Goal: Task Accomplishment & Management: Manage account settings

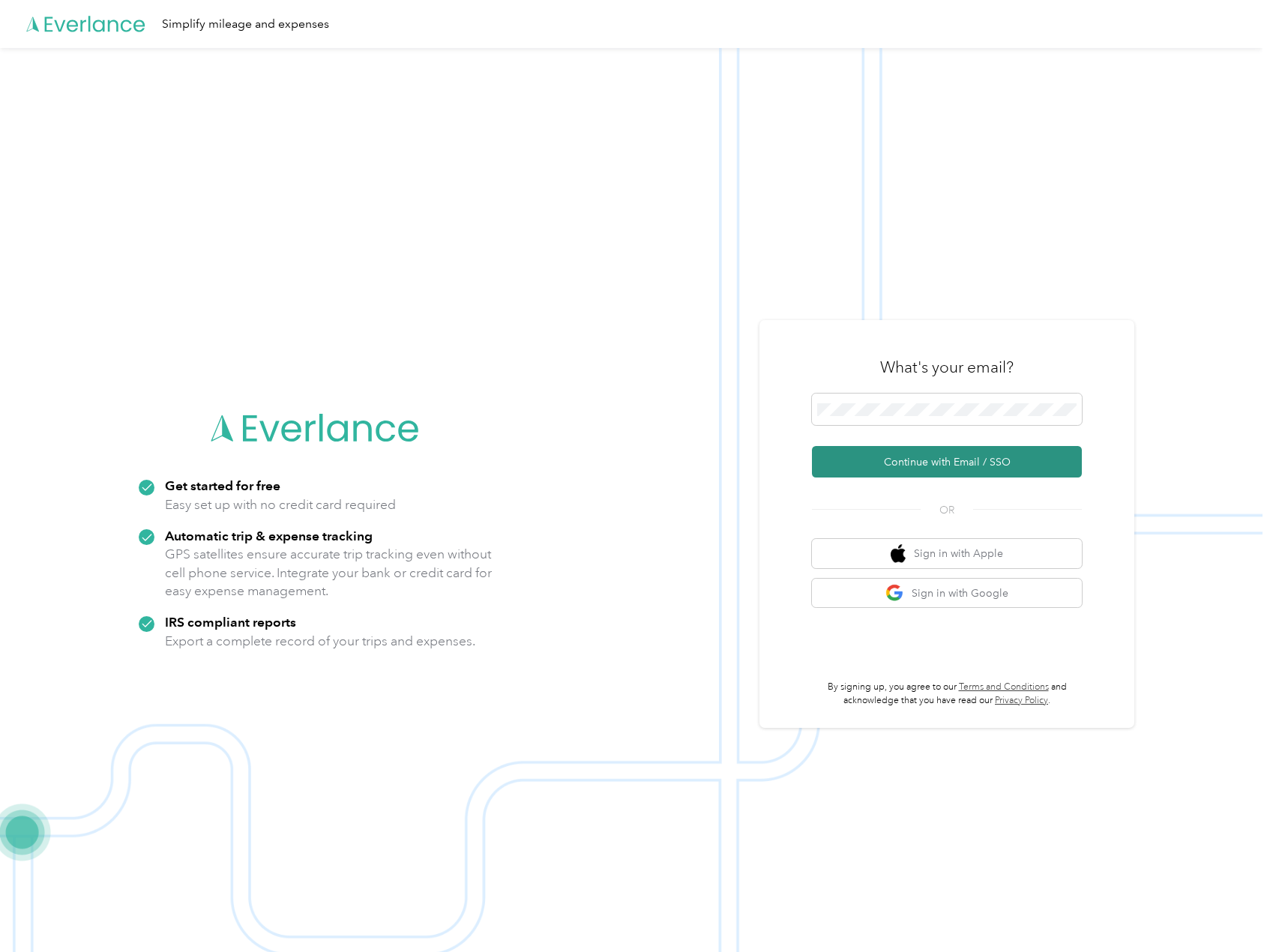
click at [934, 466] on button "Continue with Email / SSO" at bounding box center [947, 461] width 270 height 31
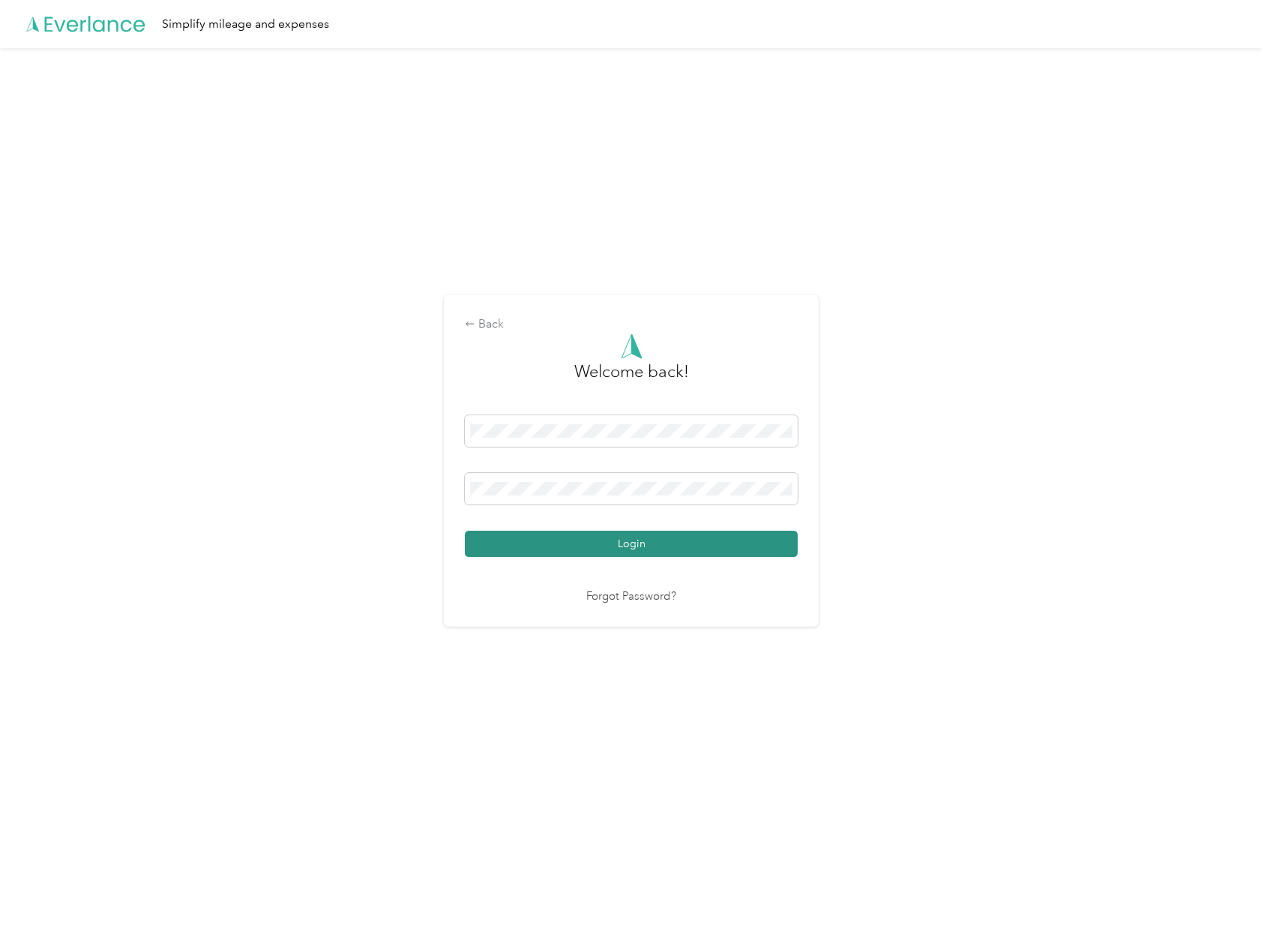
click at [639, 542] on button "Login" at bounding box center [631, 544] width 333 height 27
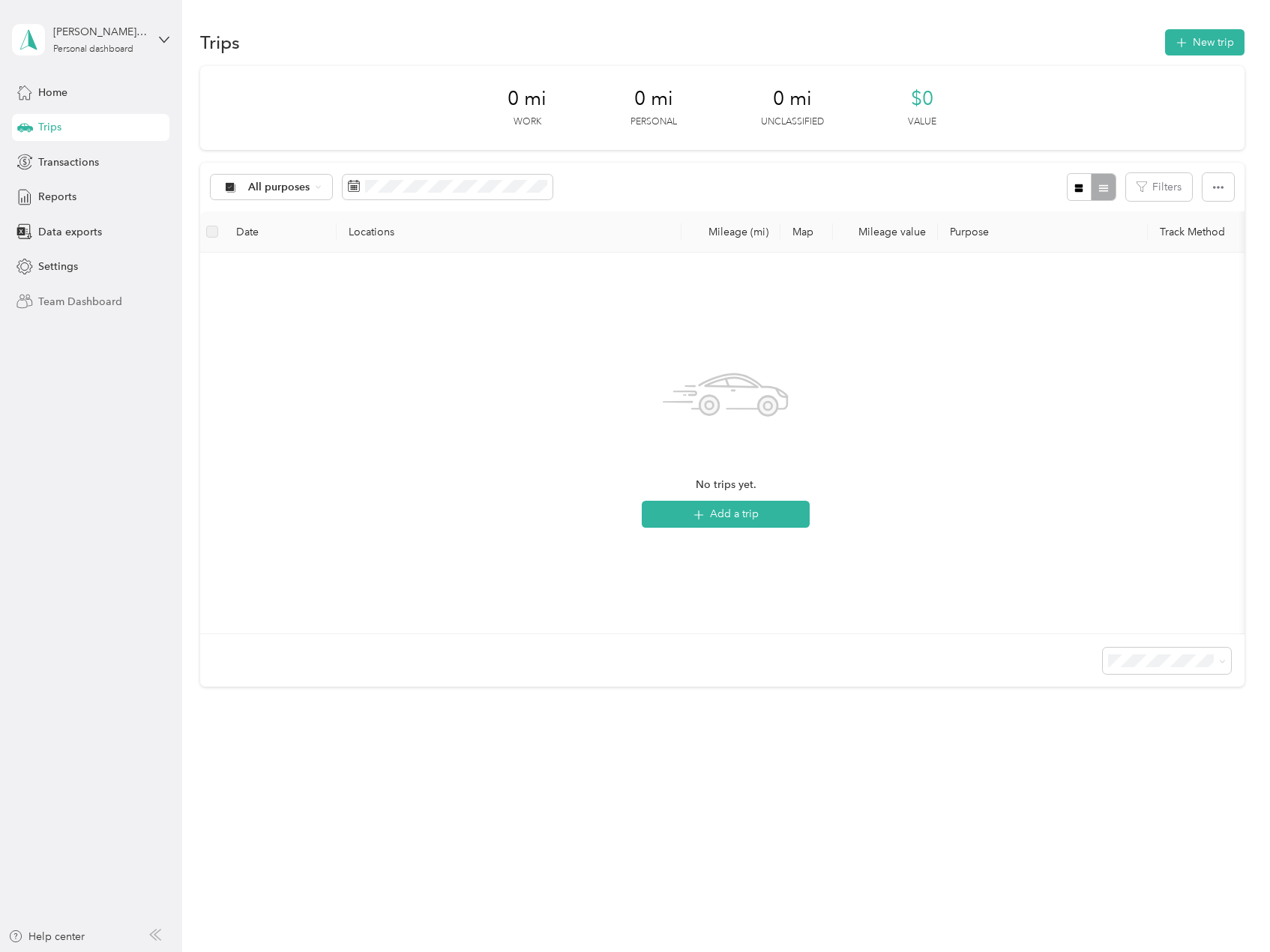
click at [69, 306] on span "Team Dashboard" at bounding box center [80, 302] width 84 height 16
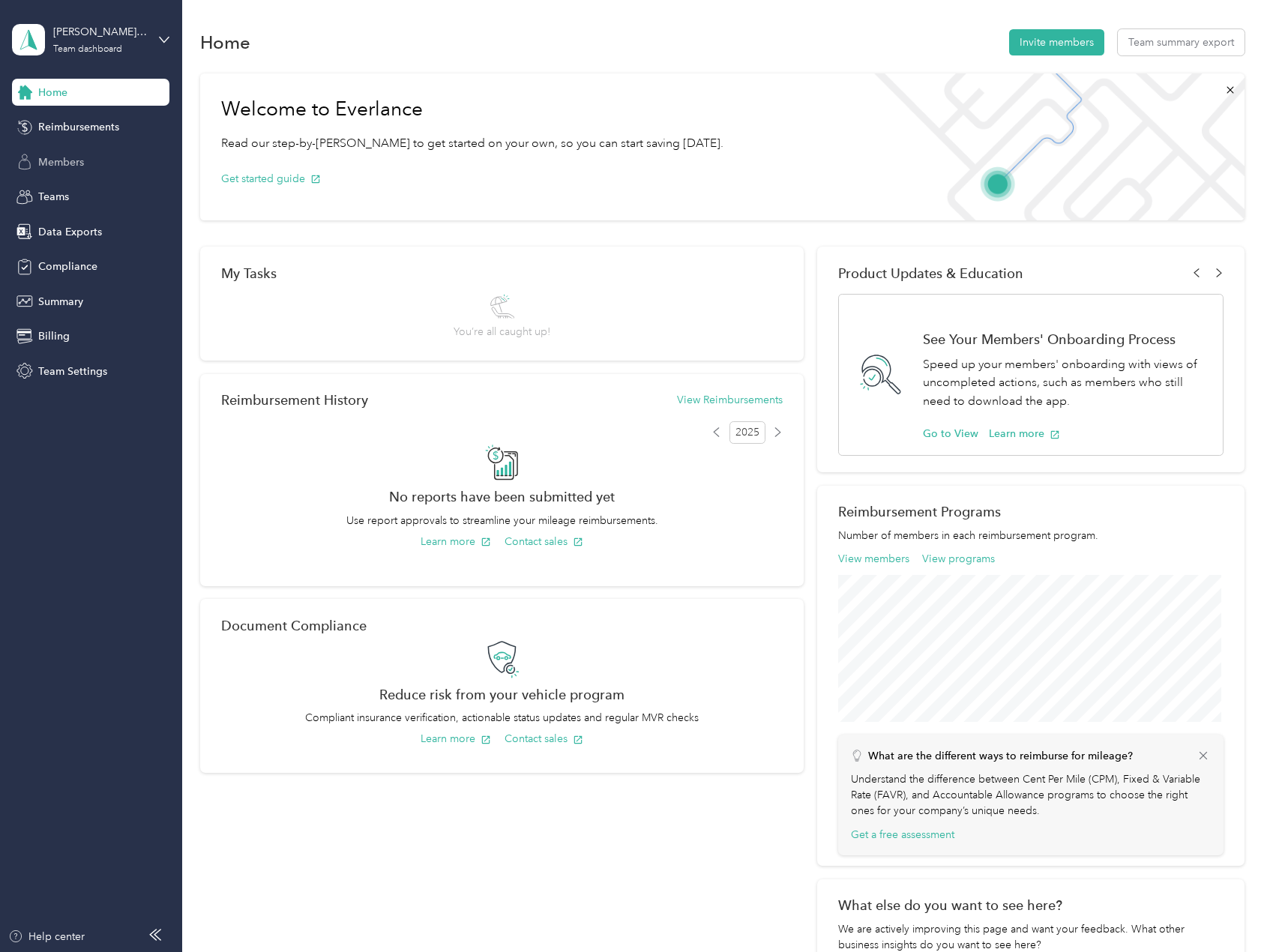
click at [57, 159] on span "Members" at bounding box center [61, 162] width 46 height 16
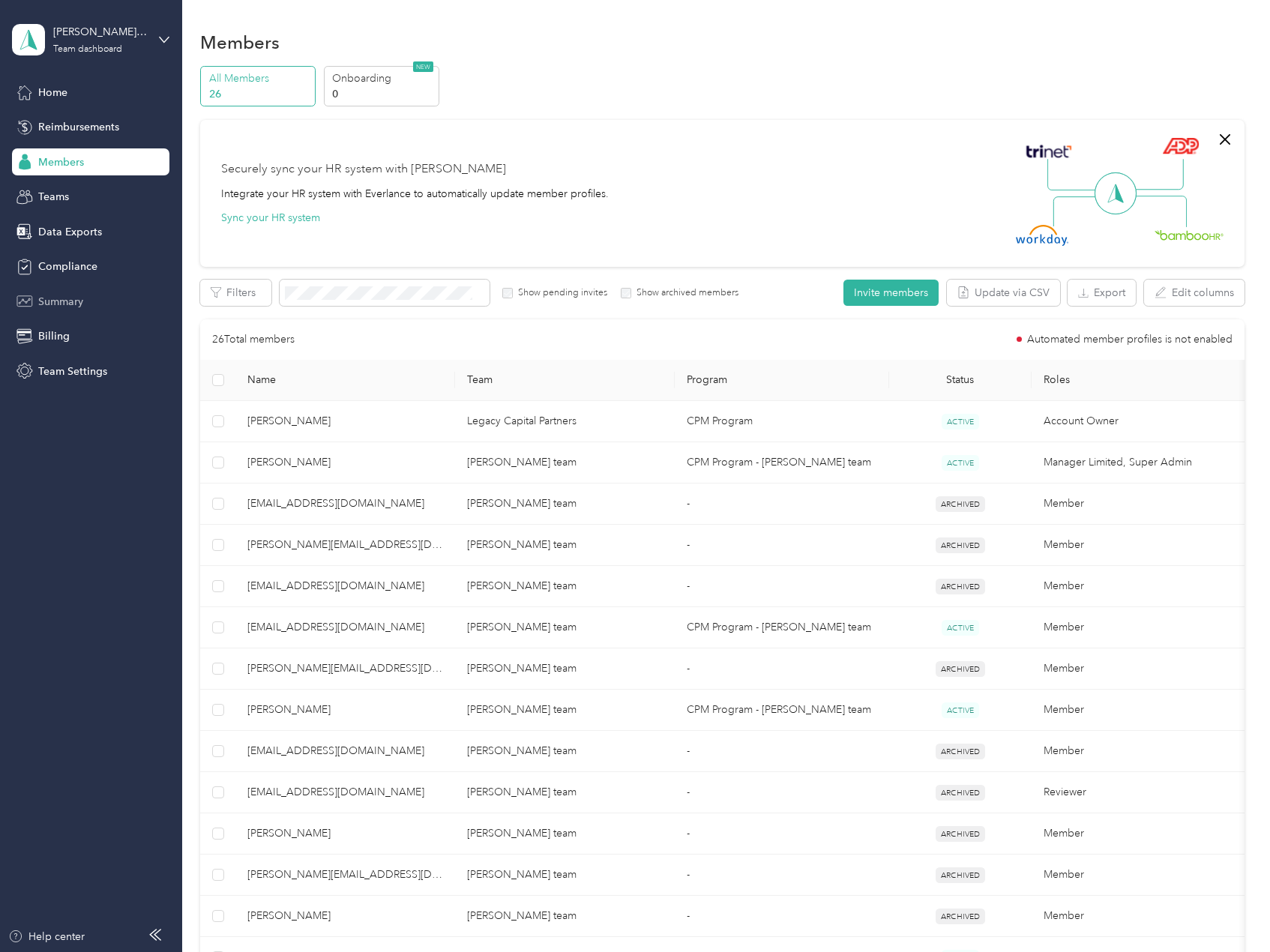
click at [64, 308] on span "Summary" at bounding box center [60, 302] width 45 height 16
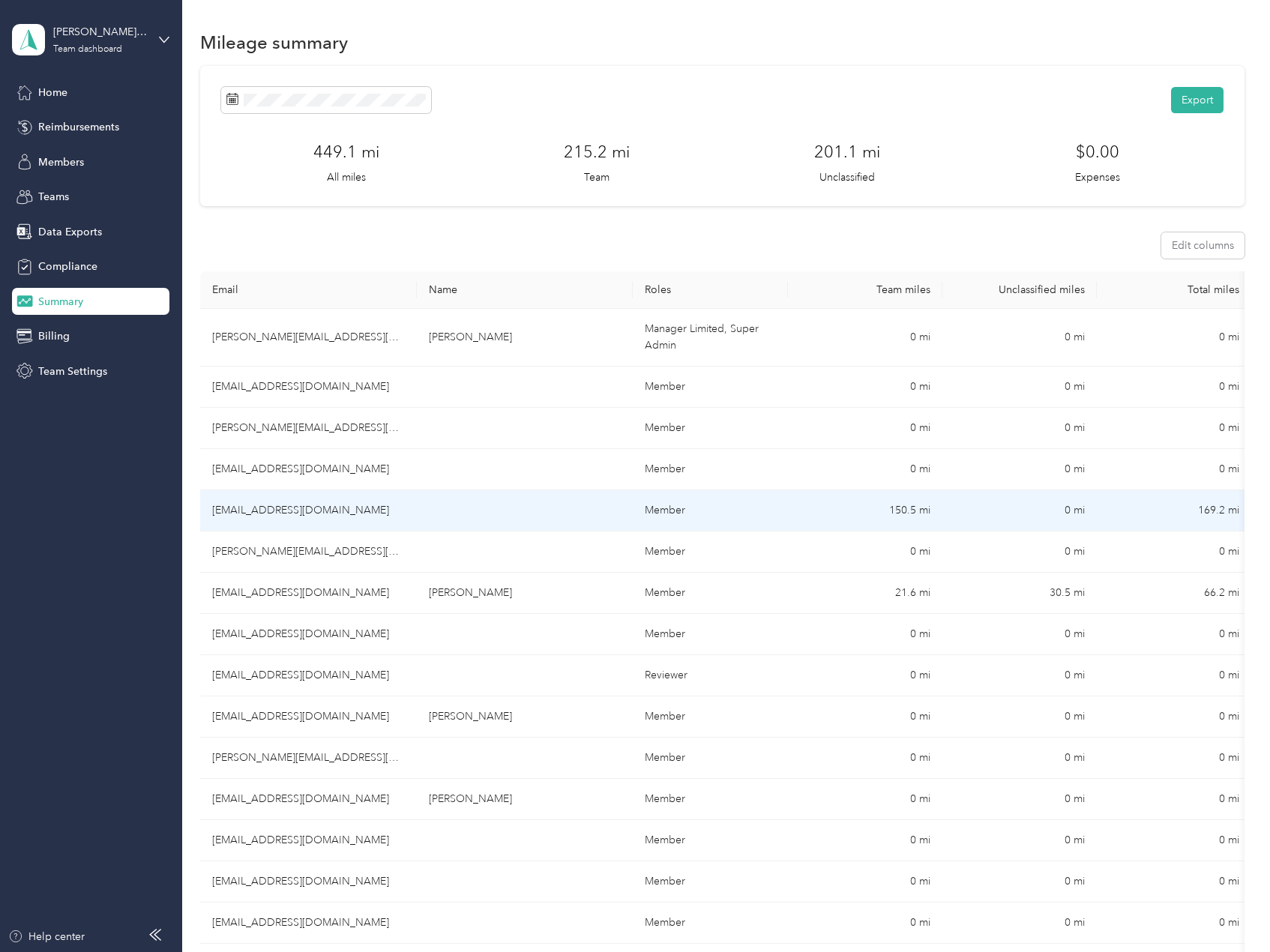
click at [898, 515] on td "150.5 mi" at bounding box center [865, 511] width 155 height 41
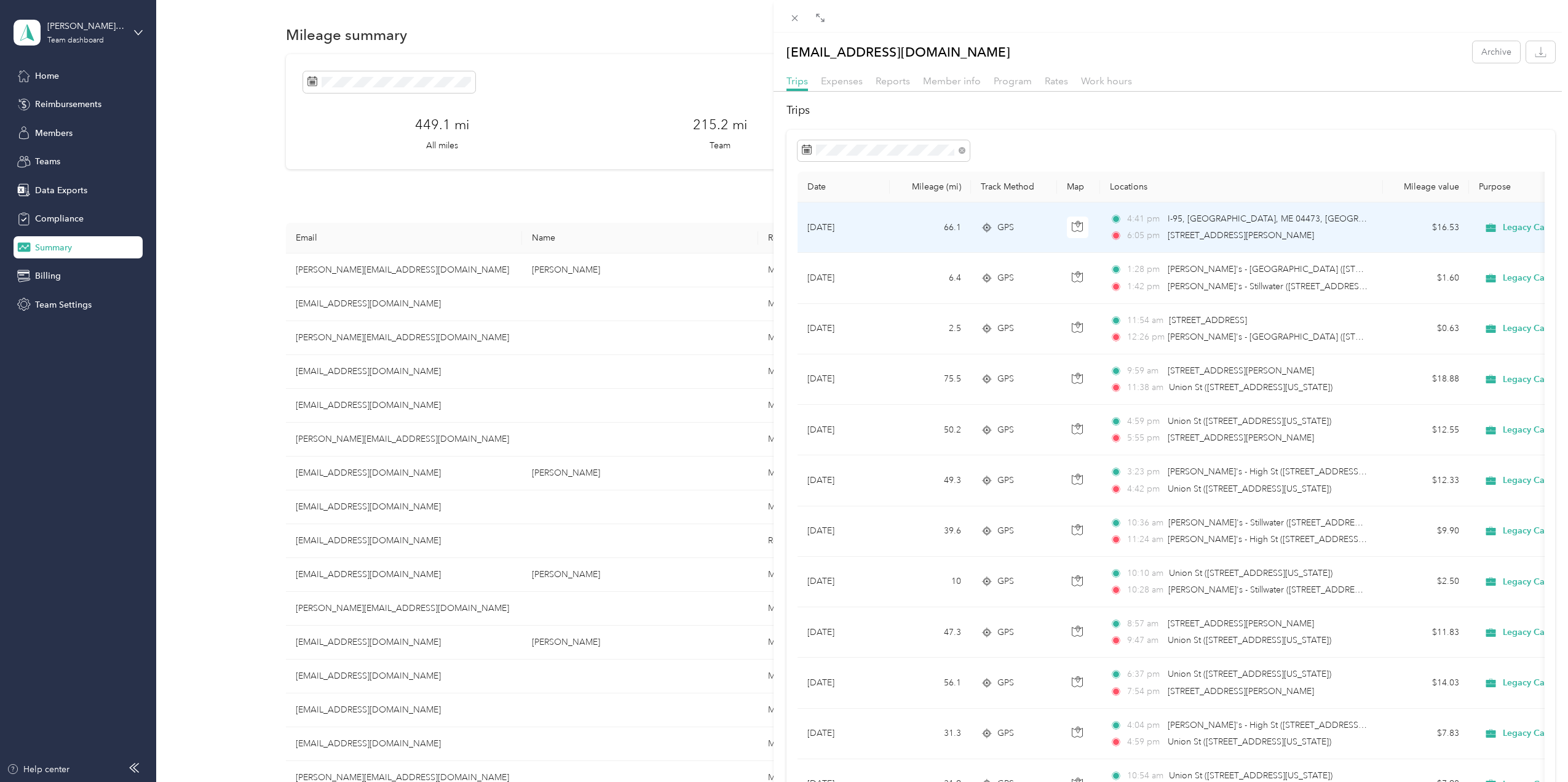
click at [1041, 234] on span "[STREET_ADDRESS][PERSON_NAME]" at bounding box center [1241, 234] width 146 height 10
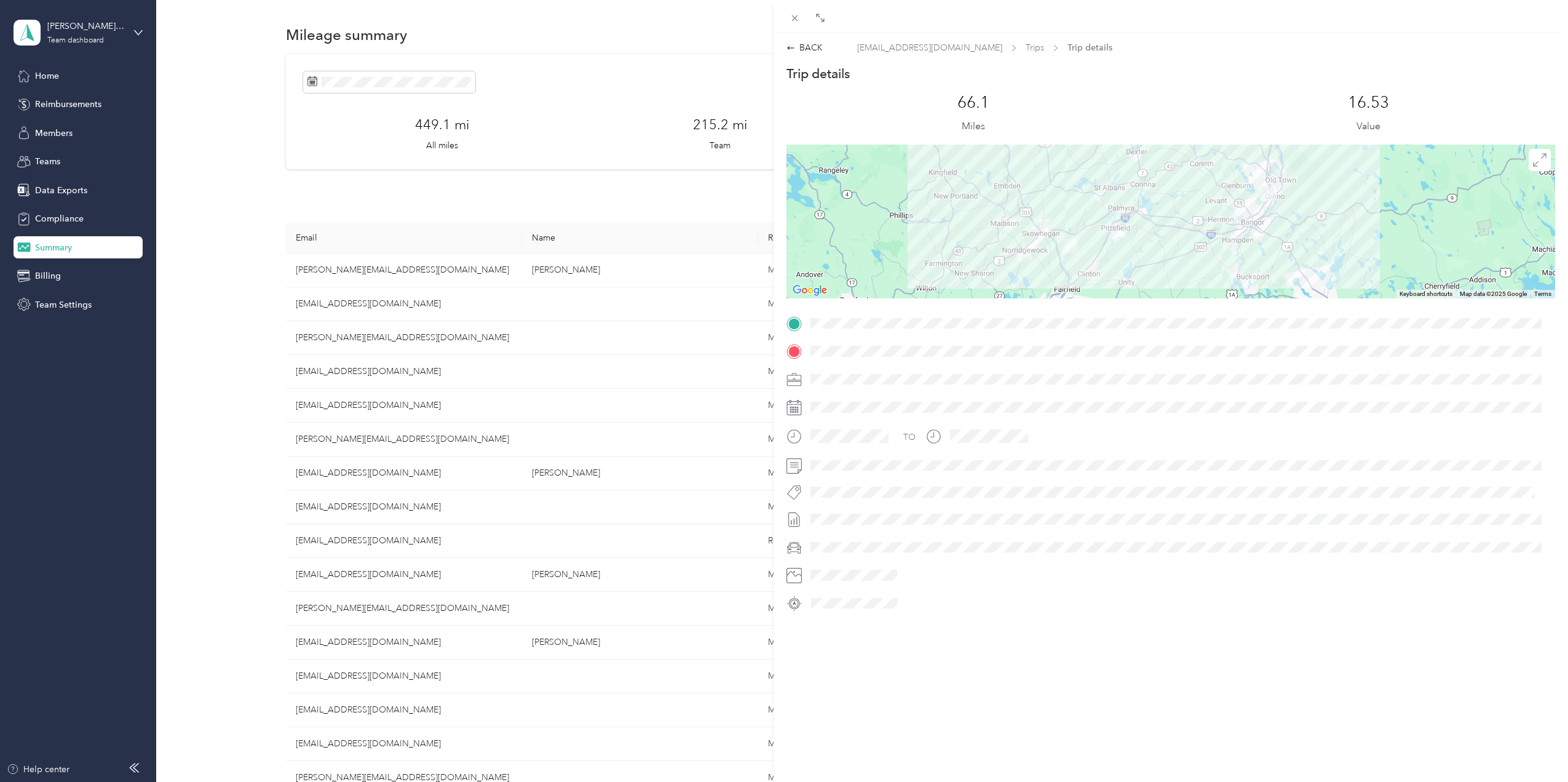
click at [812, 356] on span at bounding box center [1181, 350] width 749 height 19
click at [807, 48] on div "BACK" at bounding box center [804, 48] width 37 height 13
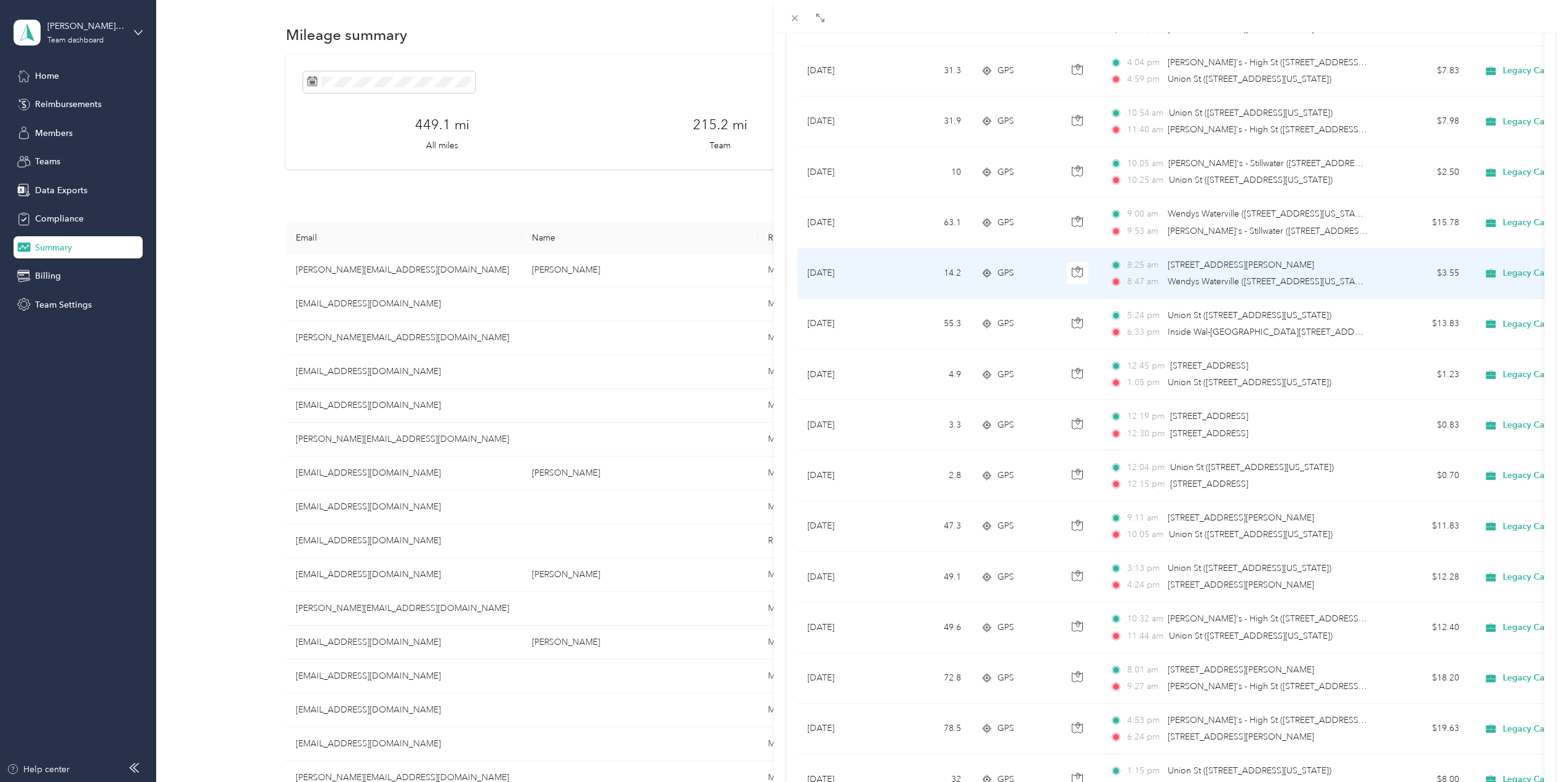
scroll to position [784, 0]
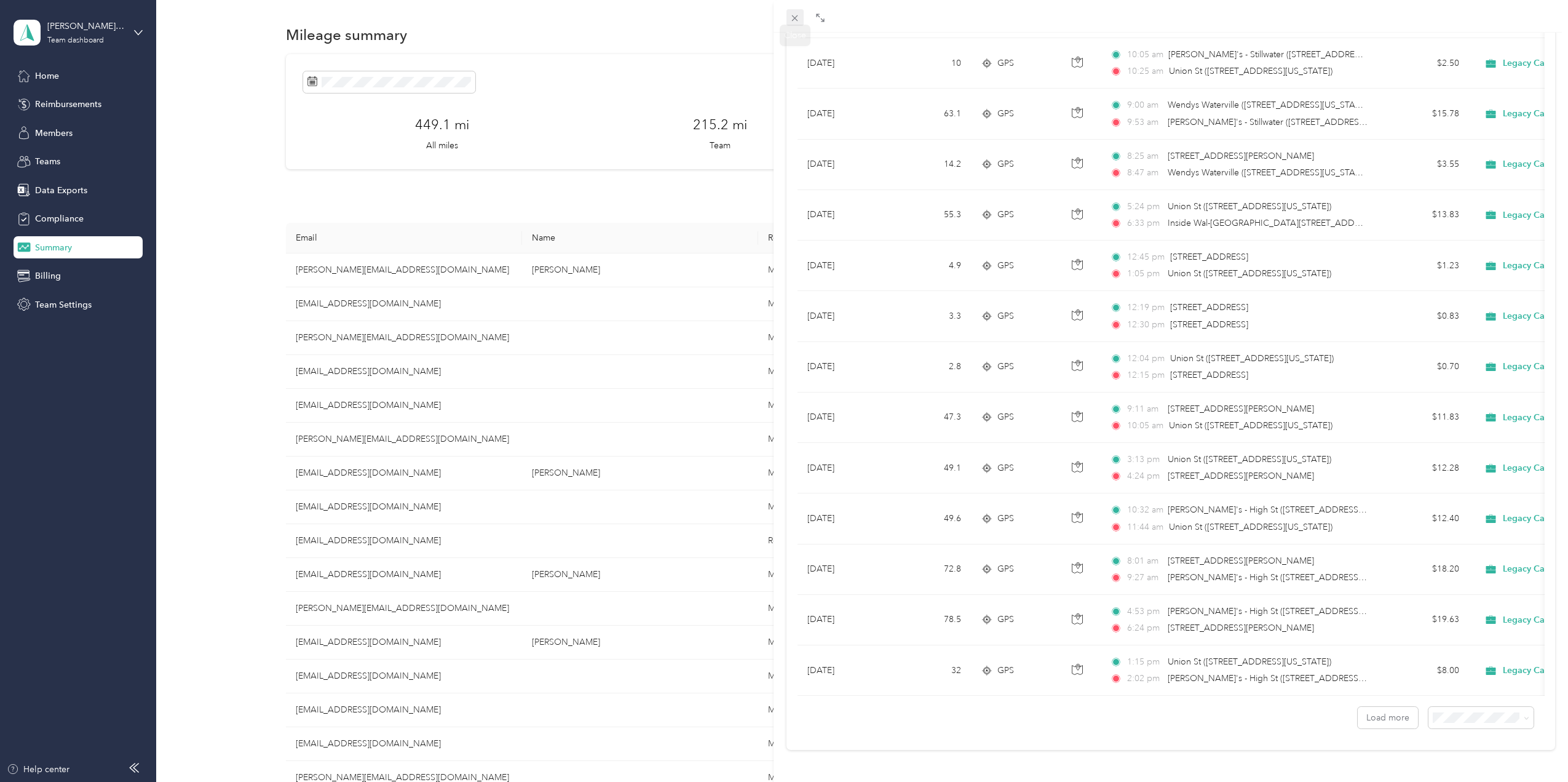
click at [792, 18] on icon at bounding box center [794, 18] width 10 height 10
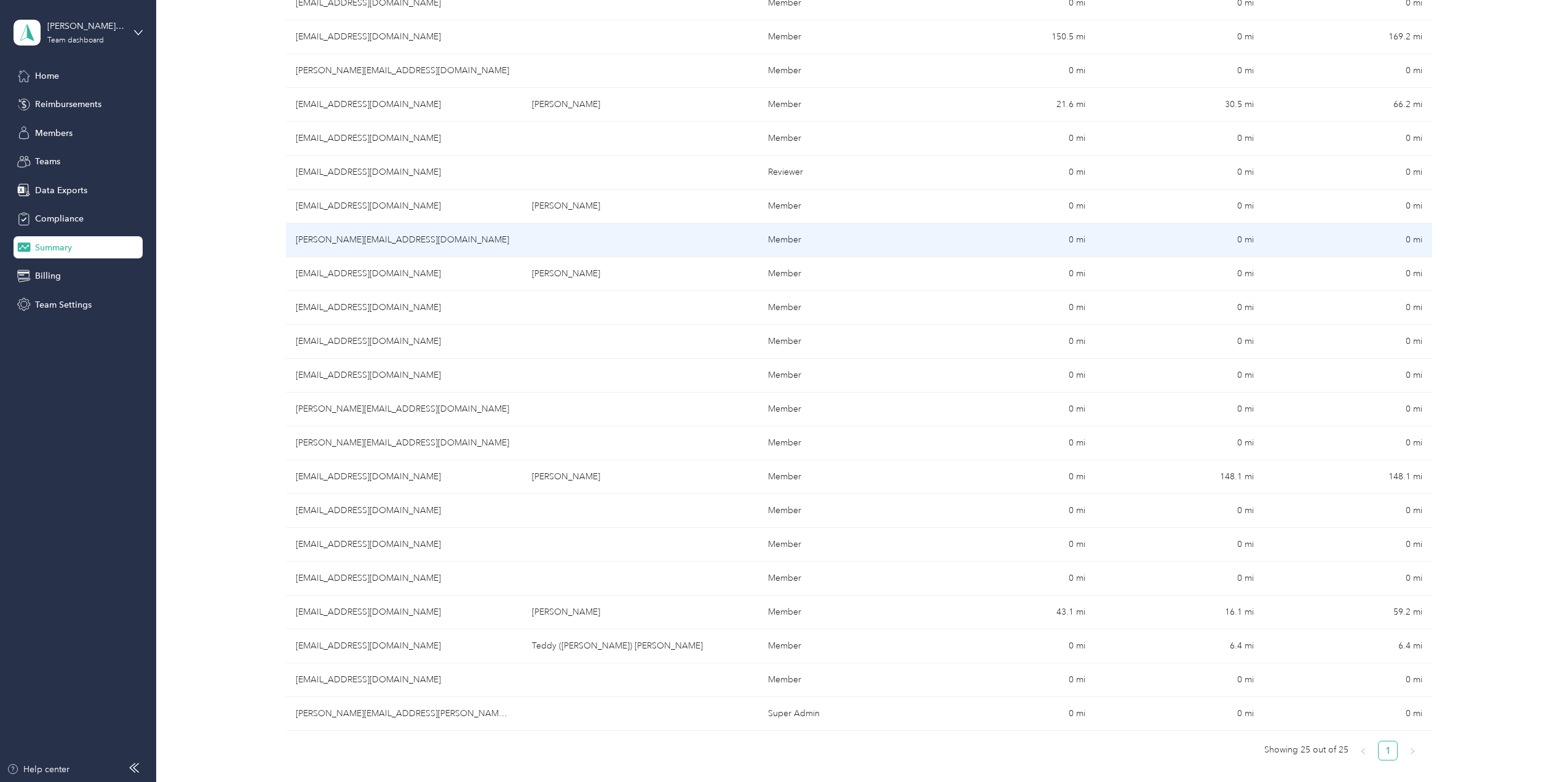
scroll to position [369, 0]
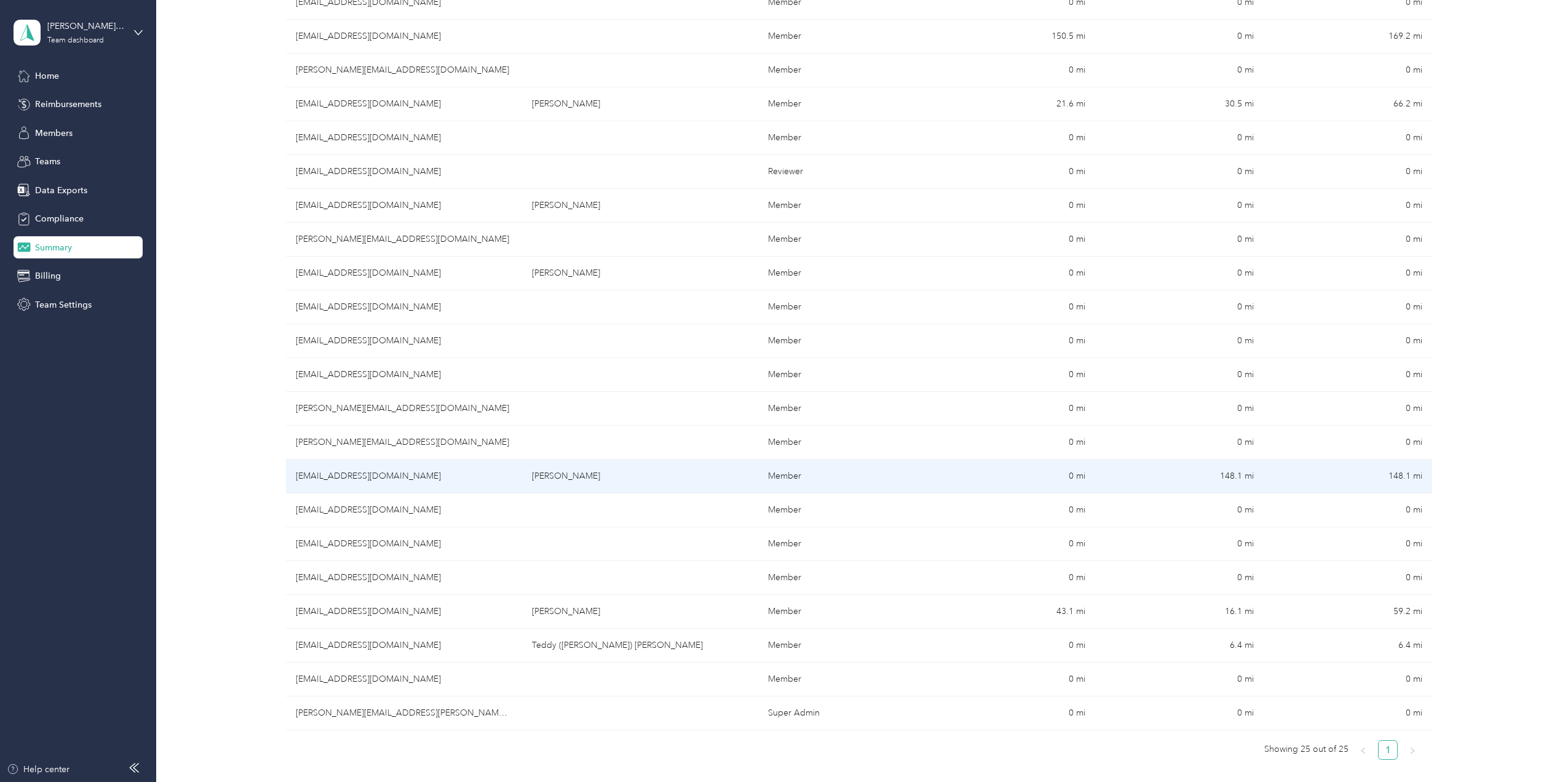
click at [1041, 476] on td "148.1 mi" at bounding box center [1180, 476] width 168 height 33
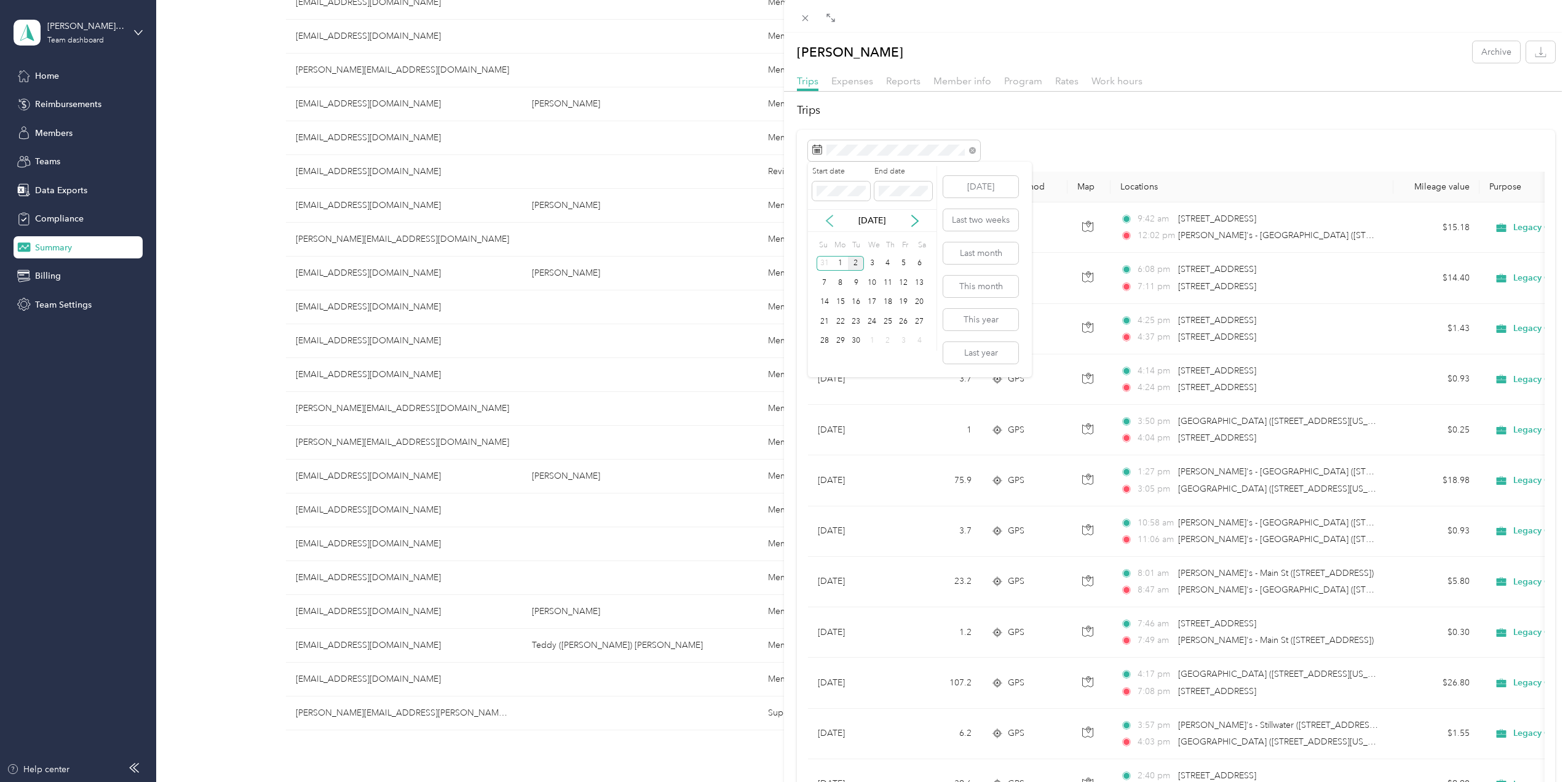
click at [827, 221] on icon at bounding box center [830, 220] width 6 height 11
click at [905, 264] on div "1" at bounding box center [904, 264] width 16 height 16
click at [824, 361] on div "31" at bounding box center [824, 361] width 16 height 16
click at [850, 84] on span "Expenses" at bounding box center [853, 80] width 42 height 12
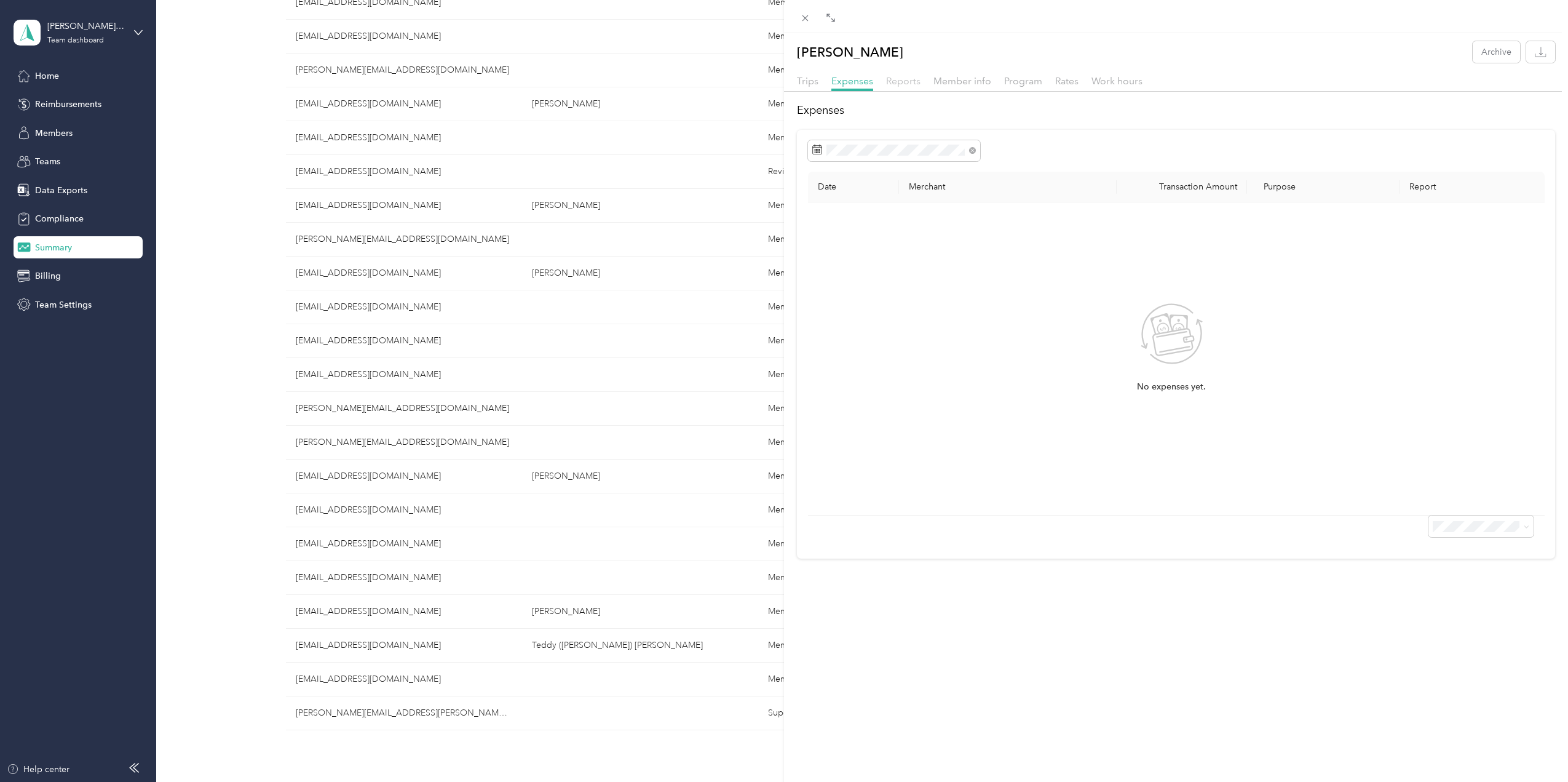
click at [908, 80] on span "Reports" at bounding box center [903, 80] width 34 height 12
click at [1041, 83] on span "Work hours" at bounding box center [1117, 80] width 51 height 12
click at [807, 23] on span at bounding box center [806, 18] width 17 height 17
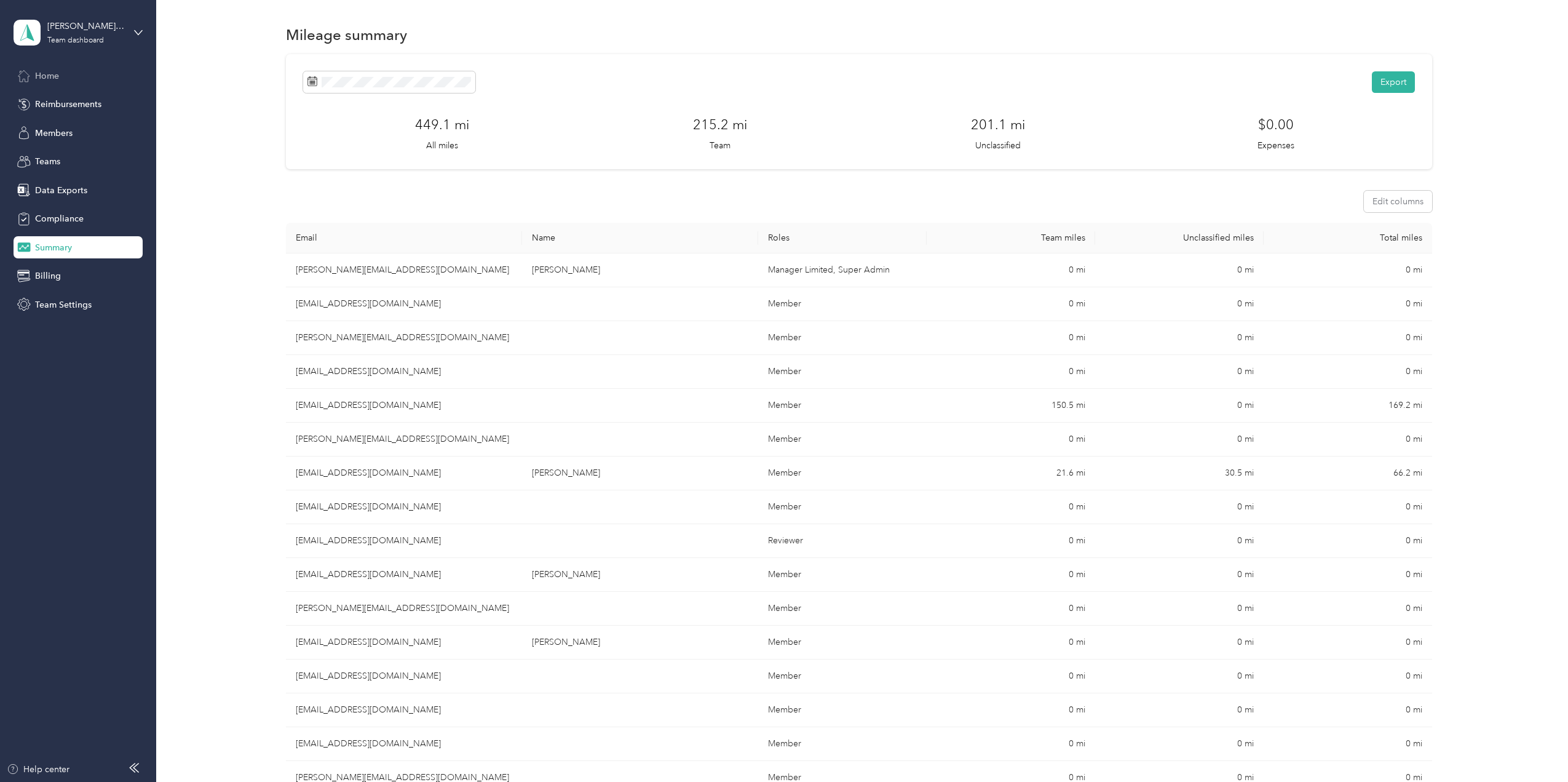
click at [57, 80] on span "Home" at bounding box center [47, 76] width 24 height 13
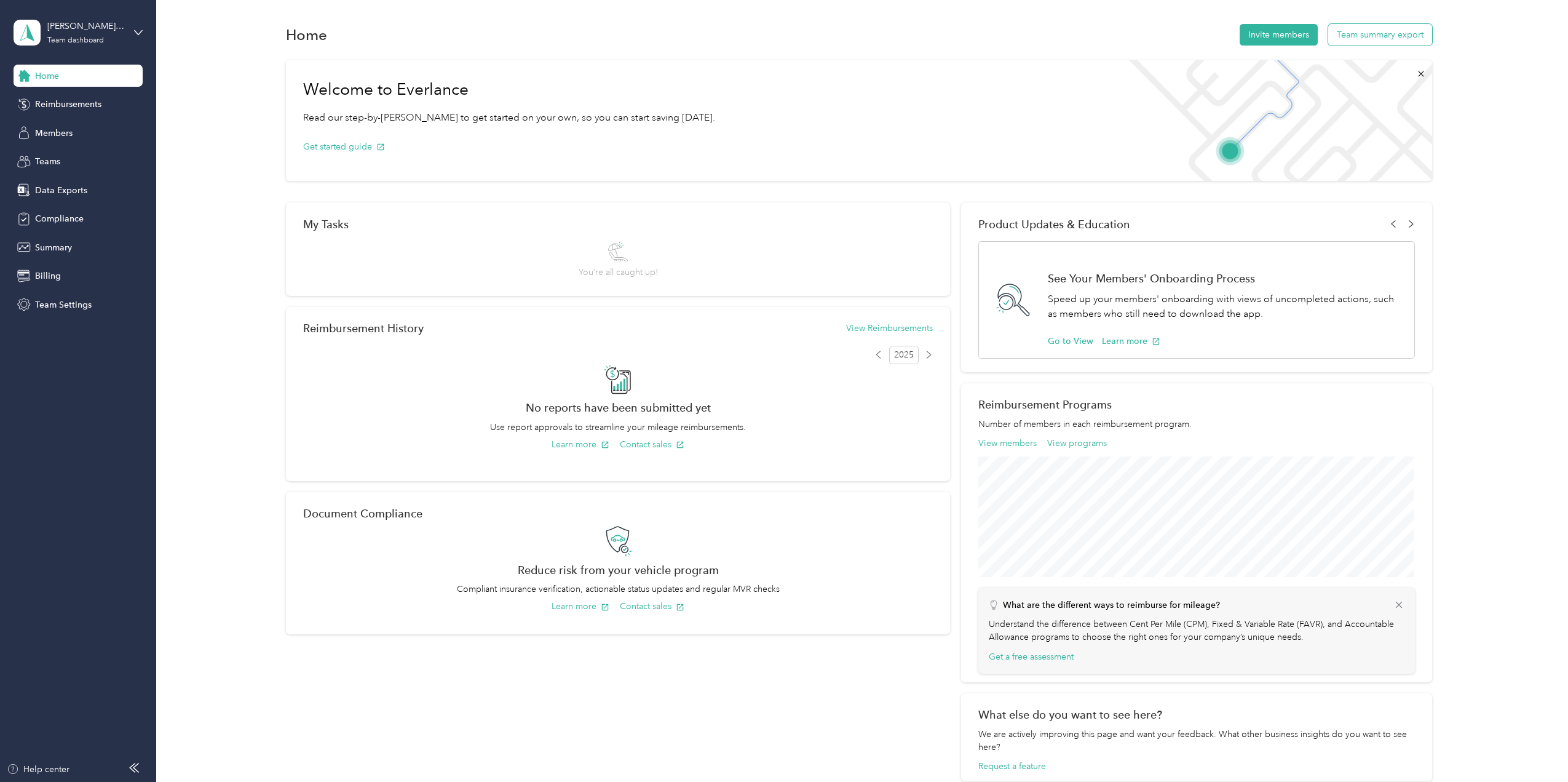
click at [1041, 30] on button "Team summary export" at bounding box center [1380, 35] width 104 height 22
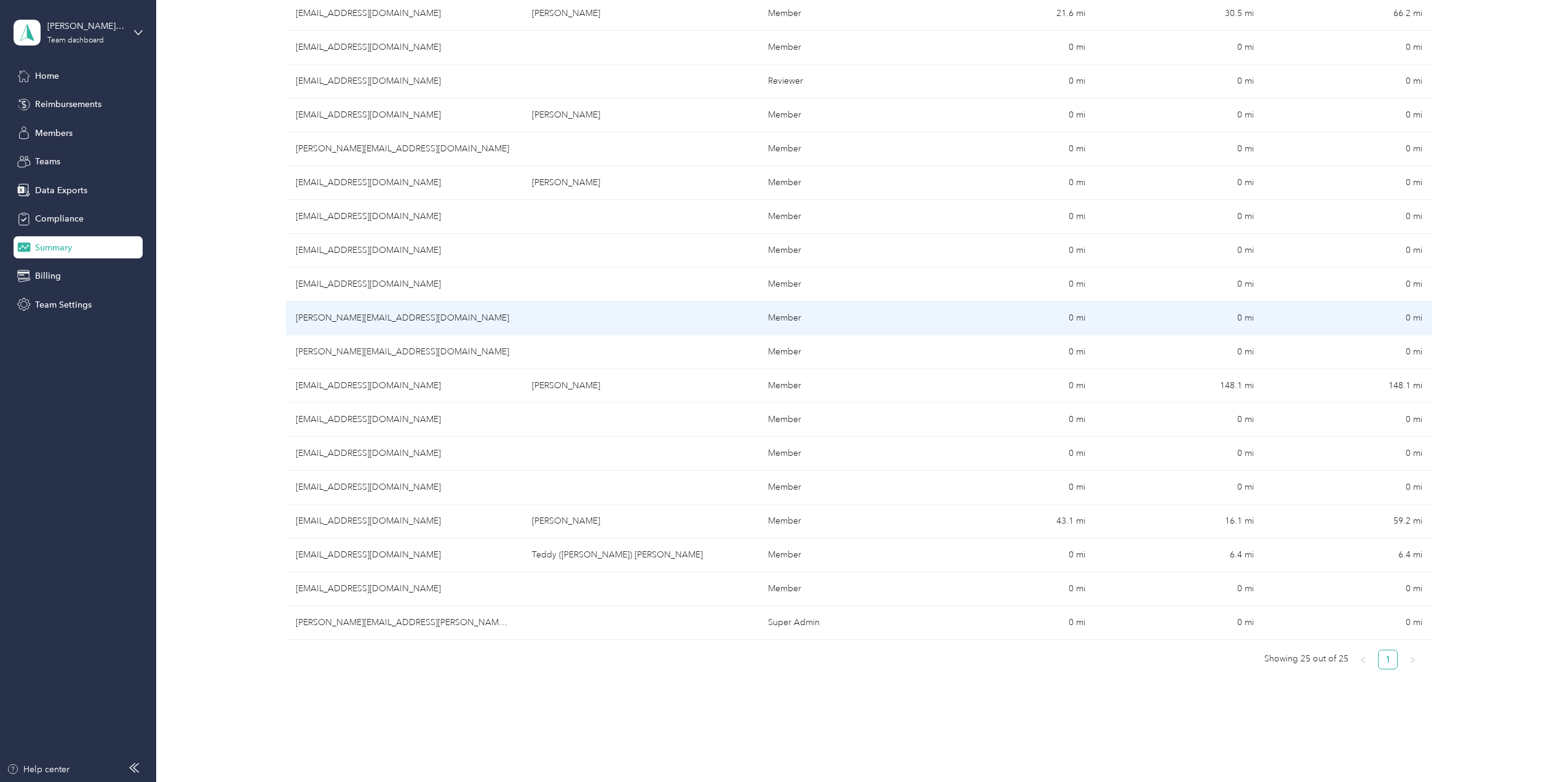
scroll to position [540, 0]
